Goal: Information Seeking & Learning: Check status

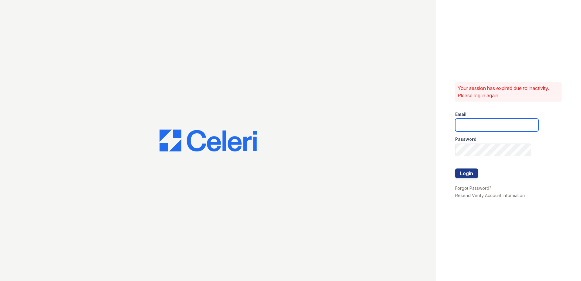
type input "[EMAIL_ADDRESS][DOMAIN_NAME]"
click at [467, 182] on div at bounding box center [496, 181] width 83 height 6
click at [465, 173] on button "Login" at bounding box center [466, 173] width 23 height 10
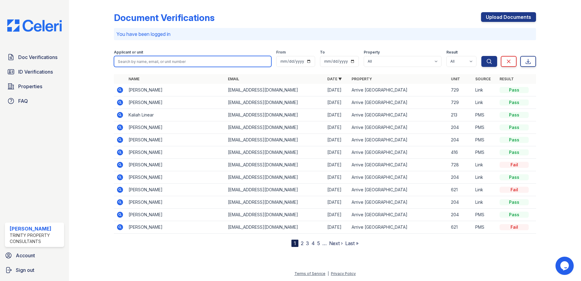
click at [214, 60] on input "search" at bounding box center [192, 61] width 157 height 11
type input "olui"
click at [481, 56] on button "Search" at bounding box center [489, 61] width 16 height 11
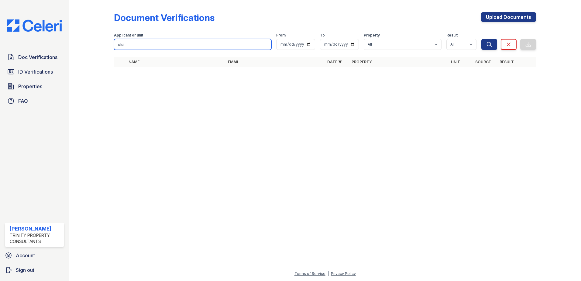
click at [167, 42] on input "olui" at bounding box center [192, 44] width 157 height 11
type input "olu"
click at [481, 39] on button "Search" at bounding box center [489, 44] width 16 height 11
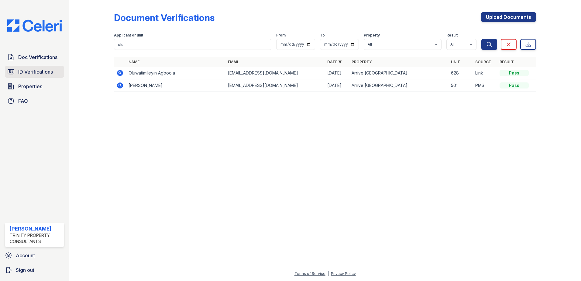
click at [46, 70] on span "ID Verifications" at bounding box center [35, 71] width 35 height 7
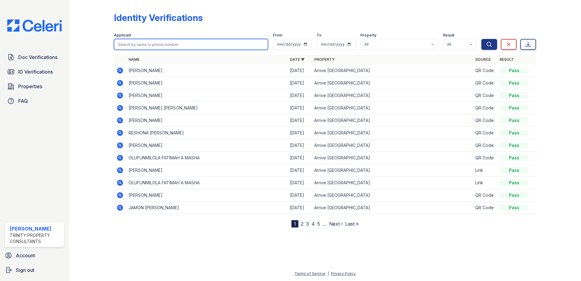
click at [142, 45] on input "search" at bounding box center [191, 44] width 154 height 11
type input "olu"
click at [481, 39] on button "Search" at bounding box center [489, 44] width 16 height 11
